Goal: Task Accomplishment & Management: Manage account settings

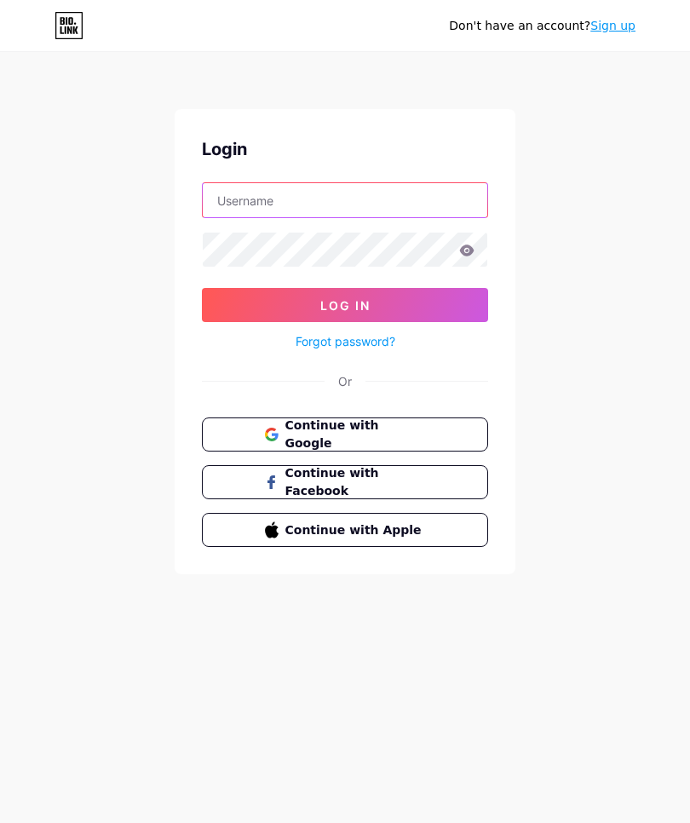
click at [339, 184] on input "text" at bounding box center [345, 200] width 284 height 34
type input "[EMAIL_ADDRESS][DOMAIN_NAME]"
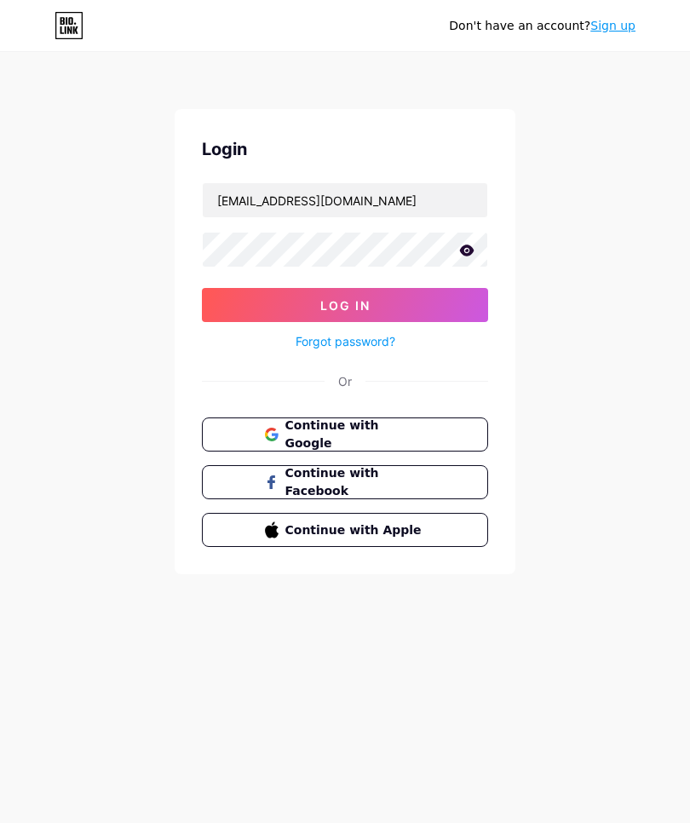
click at [345, 305] on button "Log In" at bounding box center [345, 305] width 286 height 34
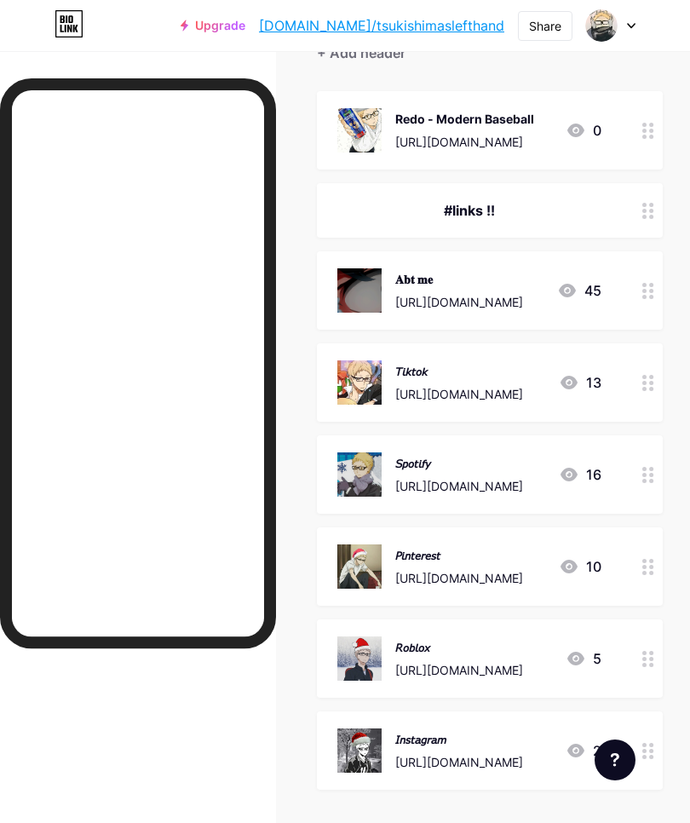
scroll to position [207, 0]
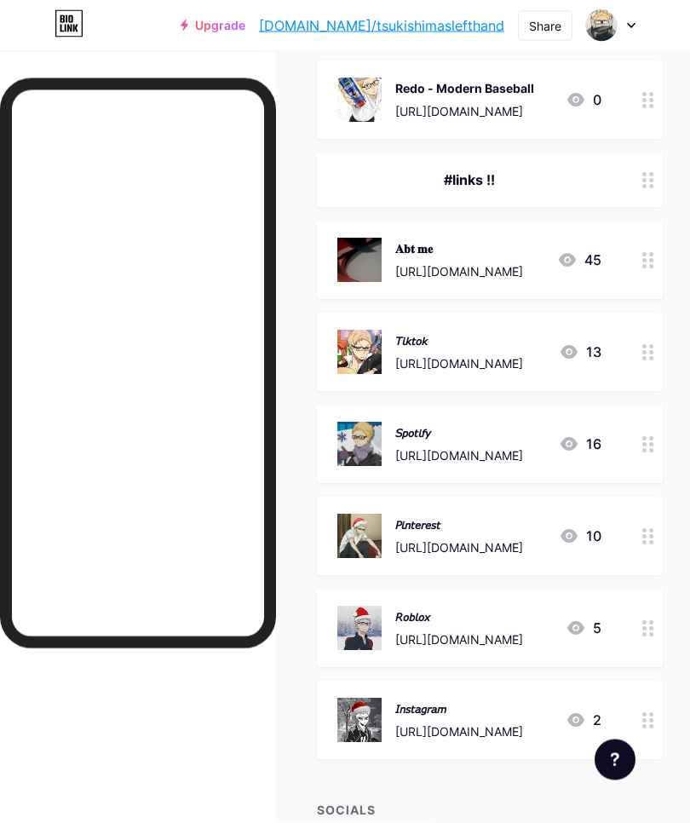
click at [469, 265] on div "[URL][DOMAIN_NAME]" at bounding box center [459, 272] width 128 height 18
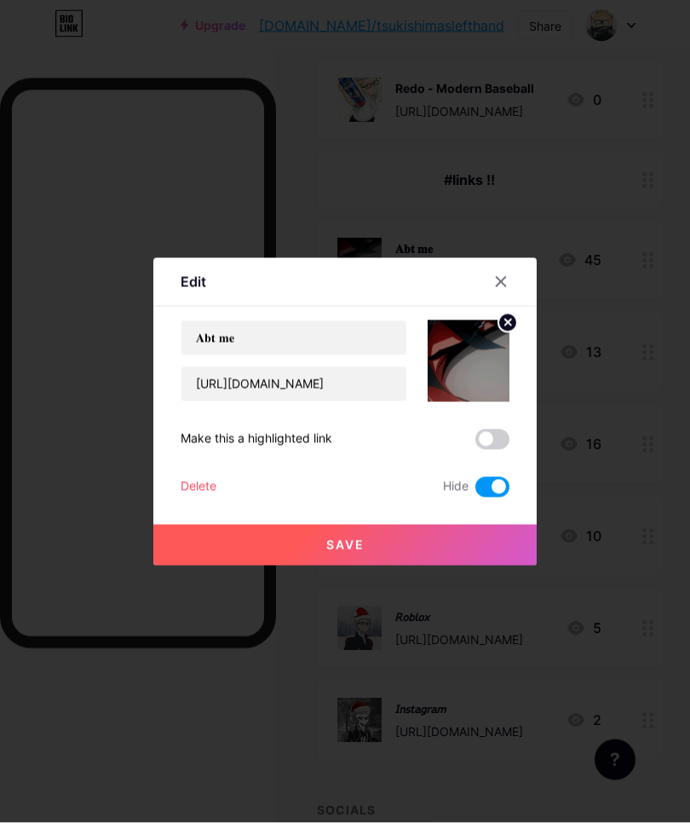
scroll to position [208, 0]
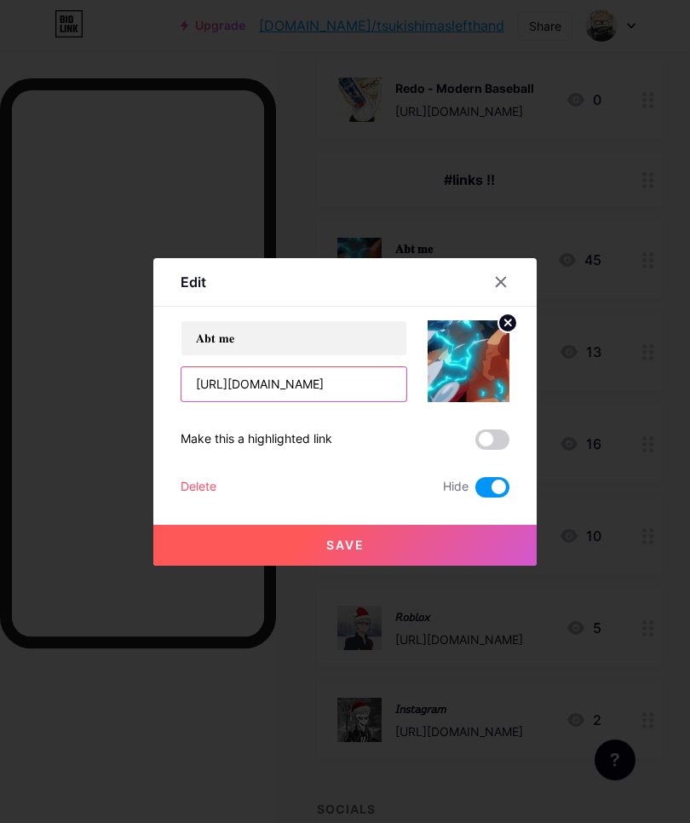
click at [331, 401] on input "[URL][DOMAIN_NAME]" at bounding box center [293, 384] width 225 height 34
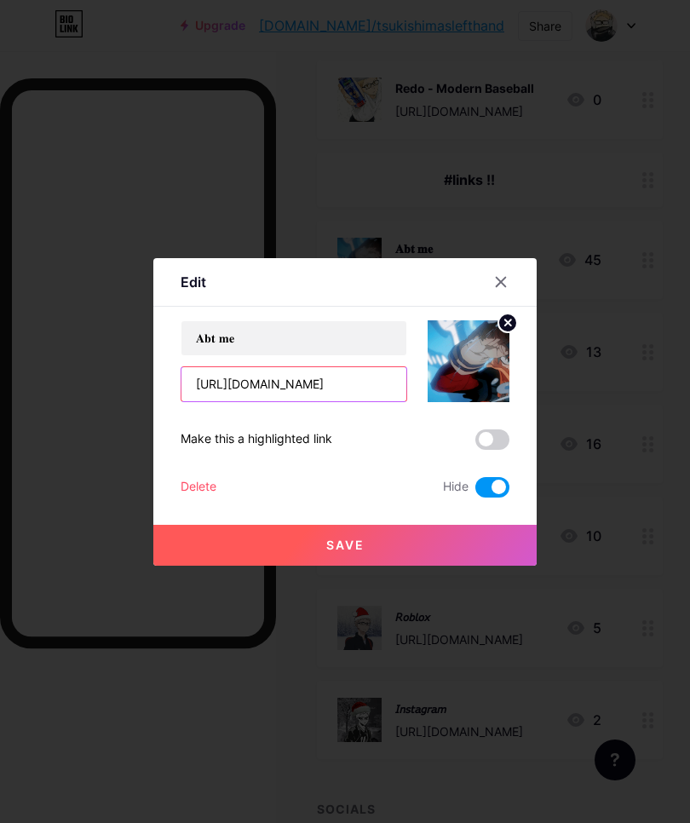
scroll to position [207, 0]
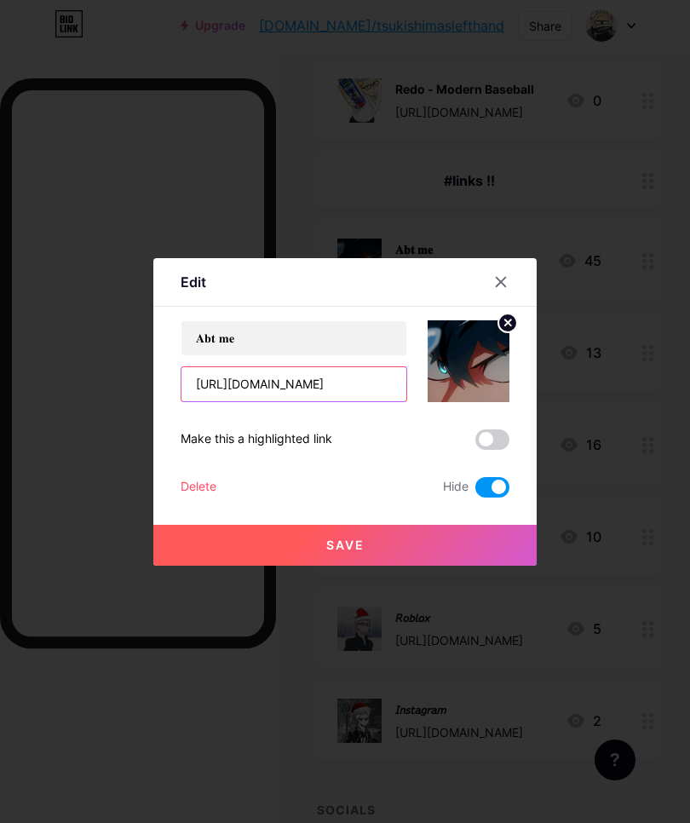
click at [346, 401] on input "[URL][DOMAIN_NAME]" at bounding box center [293, 384] width 225 height 34
click at [347, 401] on input "[URL][DOMAIN_NAME]" at bounding box center [293, 384] width 225 height 34
click at [359, 401] on input "[URL][DOMAIN_NAME]" at bounding box center [293, 384] width 225 height 34
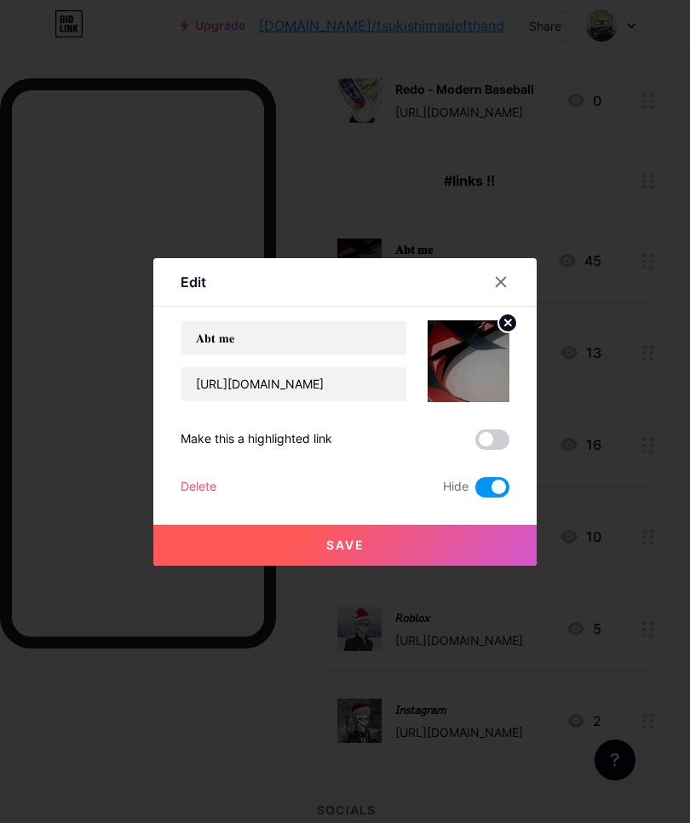
click at [363, 552] on span "Save" at bounding box center [345, 544] width 38 height 14
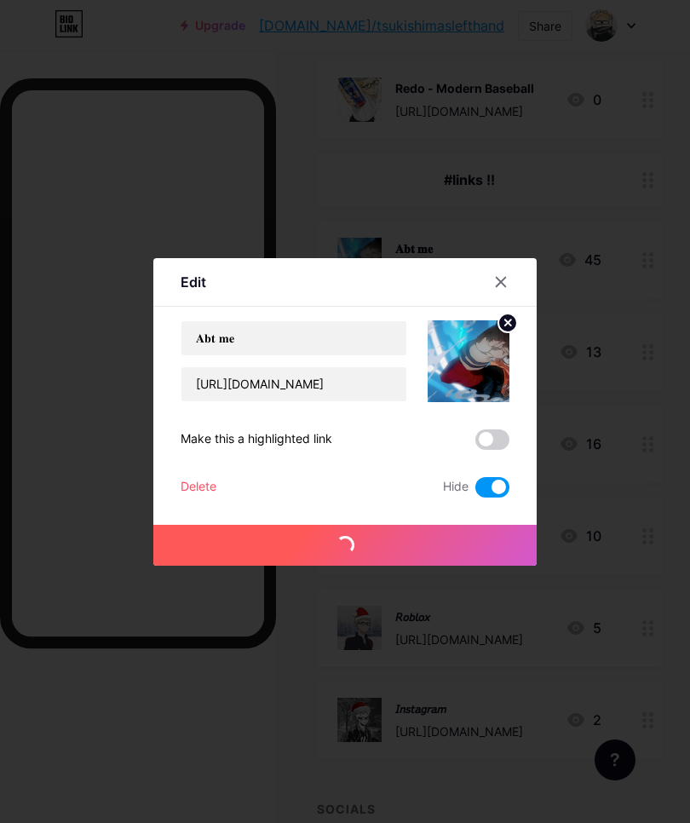
click at [501, 289] on icon at bounding box center [501, 282] width 14 height 14
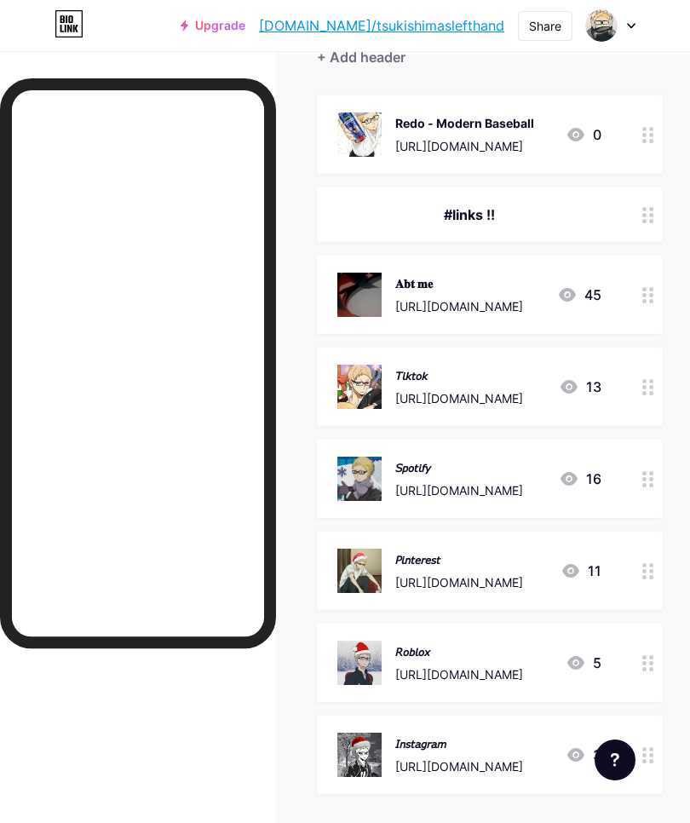
scroll to position [0, 0]
